Goal: Information Seeking & Learning: Learn about a topic

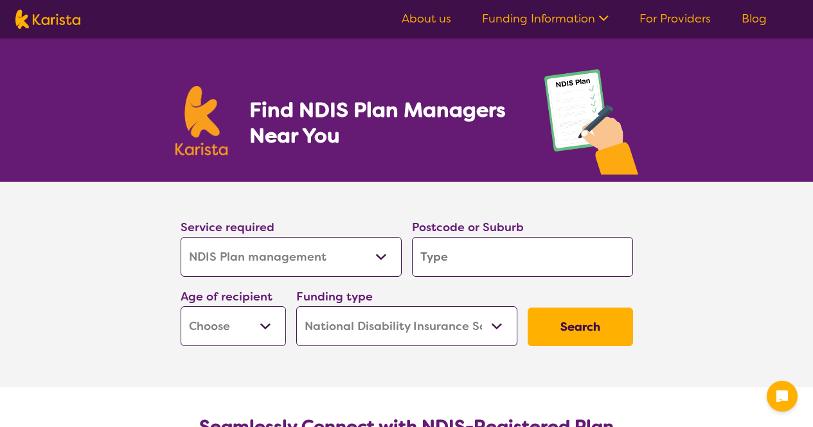
select select "NDIS Plan management"
select select "NDIS"
select select "NDIS Plan management"
select select "NDIS"
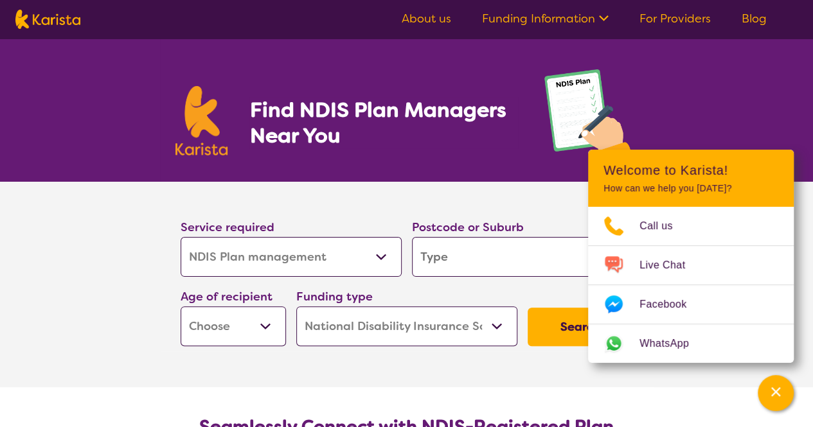
click at [448, 261] on input "search" at bounding box center [522, 257] width 221 height 40
type input "3072"
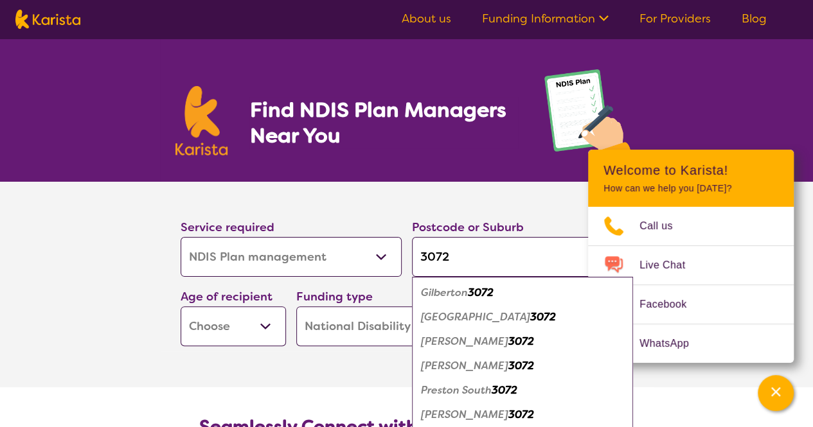
click at [508, 336] on em "3072" at bounding box center [521, 341] width 26 height 13
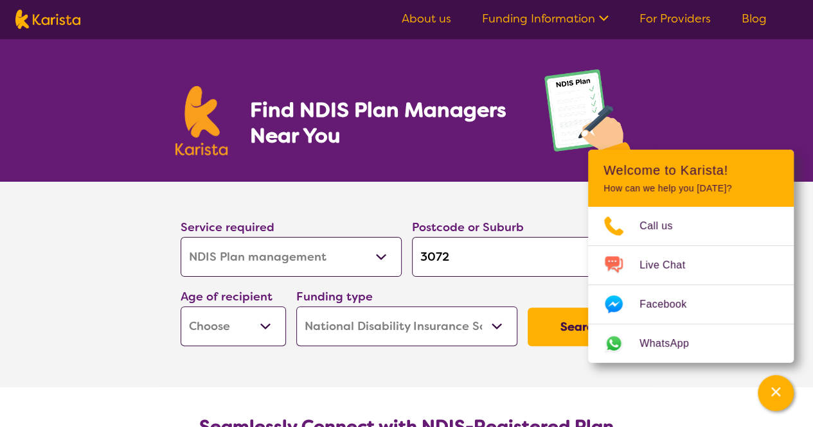
click at [492, 376] on section "Service required Allied Health Assistant Assessment ([MEDICAL_DATA] or [MEDICAL…" at bounding box center [407, 285] width 514 height 206
click at [258, 324] on select "Early Childhood - 0 to 9 Child - 10 to 11 Adolescent - 12 to 17 Adult - 18 to 6…" at bounding box center [232, 326] width 105 height 40
select select "AD"
click at [180, 306] on select "Early Childhood - 0 to 9 Child - 10 to 11 Adolescent - 12 to 17 Adult - 18 to 6…" at bounding box center [232, 326] width 105 height 40
select select "AD"
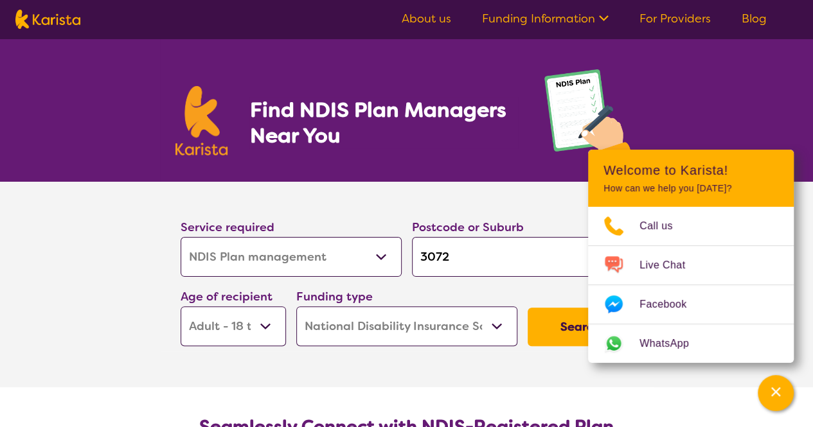
click at [558, 325] on button "Search" at bounding box center [579, 327] width 105 height 39
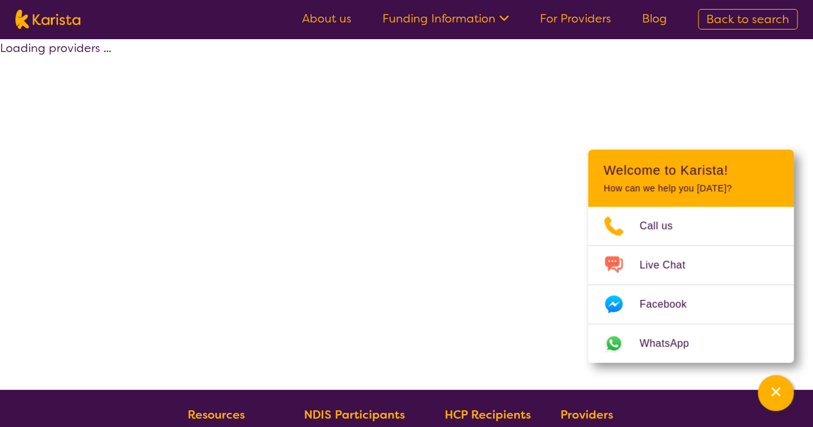
select select "by_score"
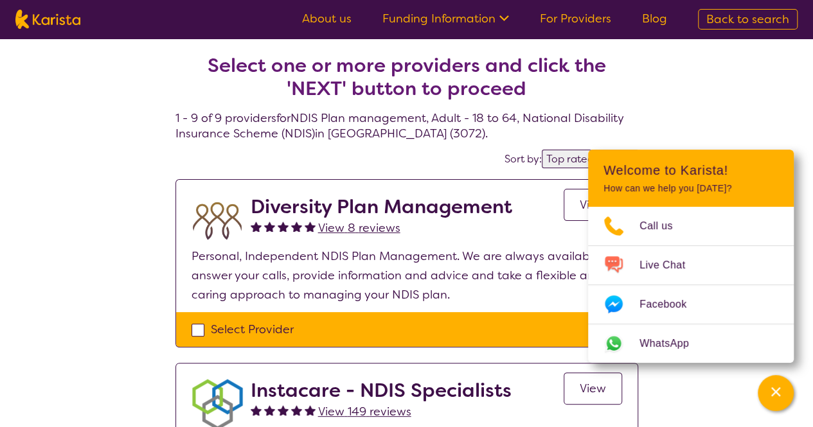
select select "NDIS Plan management"
select select "AD"
select select "NDIS"
select select "NDIS Plan management"
select select "AD"
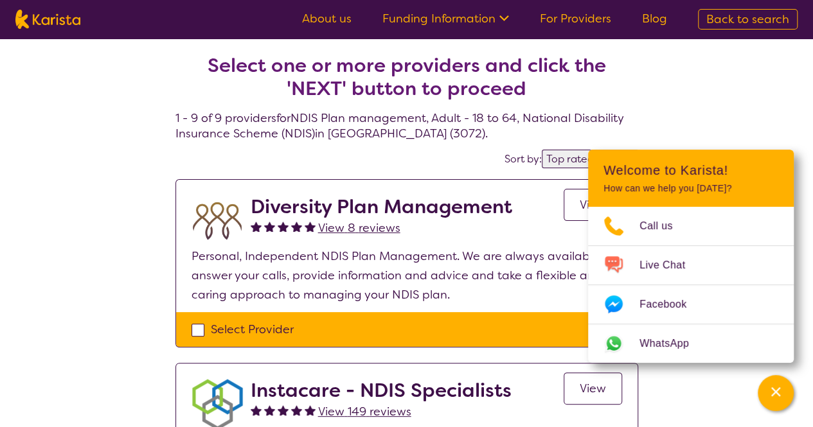
select select "NDIS"
